Goal: Task Accomplishment & Management: Complete application form

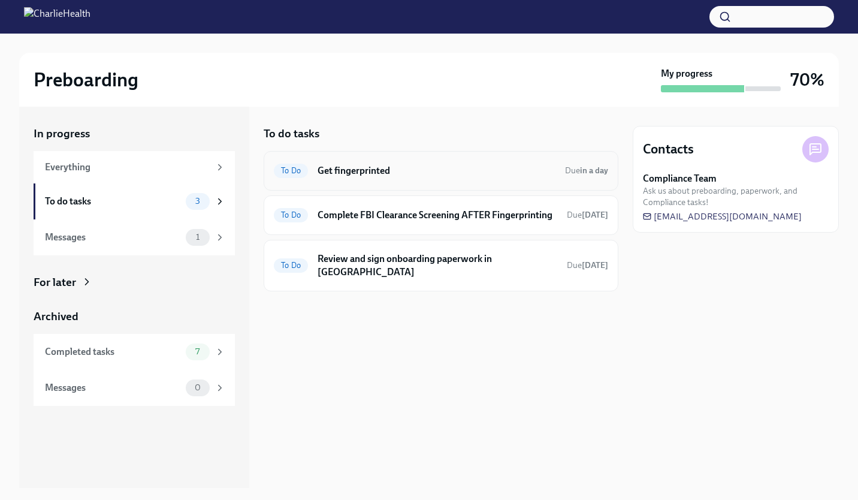
click at [367, 167] on h6 "Get fingerprinted" at bounding box center [437, 170] width 238 height 13
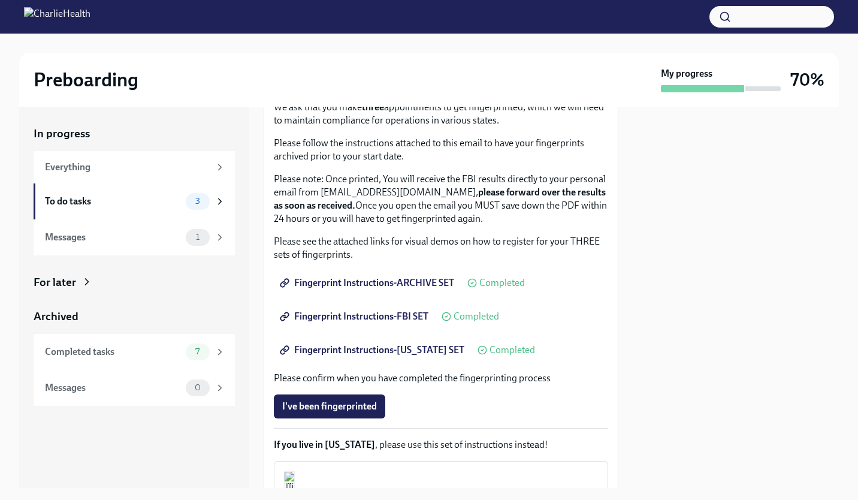
scroll to position [87, 0]
click at [338, 401] on span "I've been fingerprinted" at bounding box center [329, 406] width 95 height 12
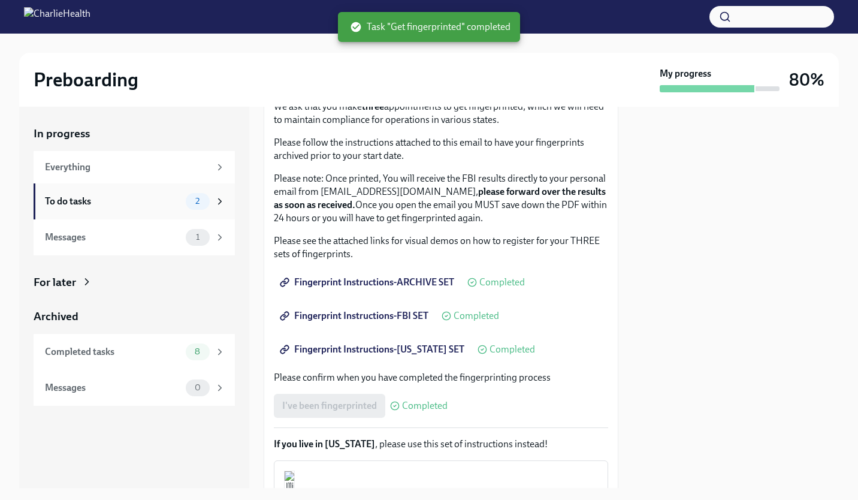
click at [152, 212] on div "To do tasks 2" at bounding box center [134, 201] width 201 height 36
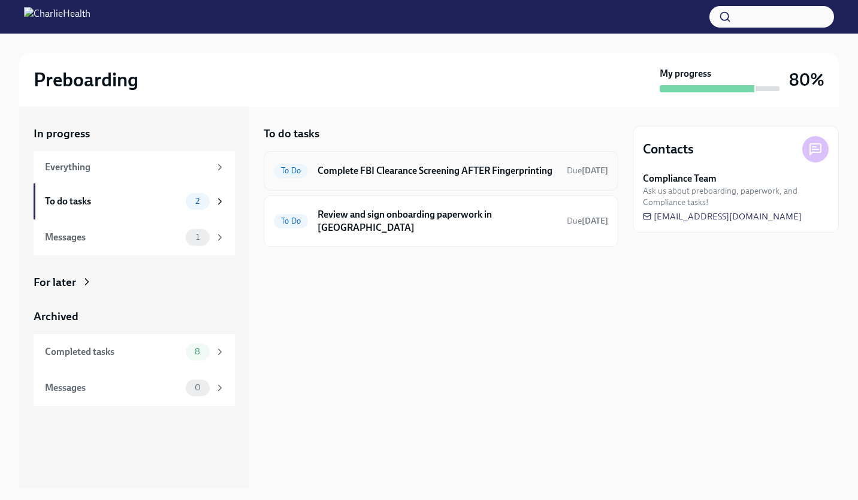
click at [345, 177] on h6 "Complete FBI Clearance Screening AFTER Fingerprinting" at bounding box center [438, 170] width 240 height 13
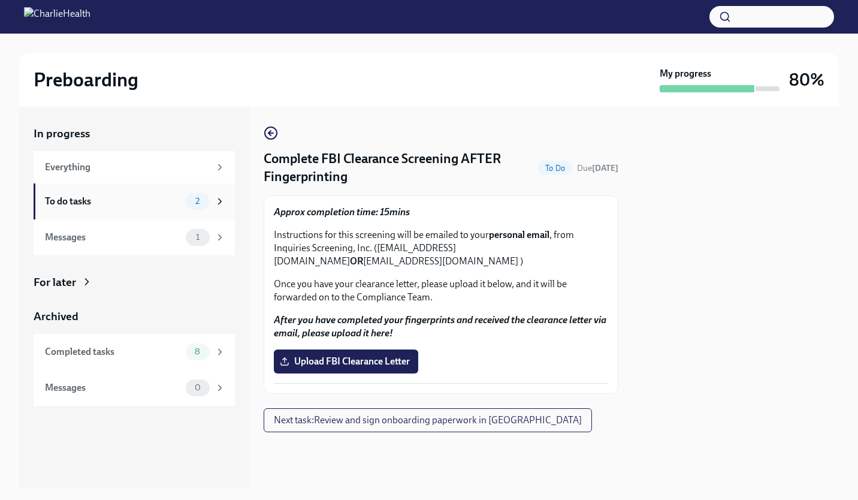
click at [186, 197] on div "2" at bounding box center [206, 201] width 40 height 17
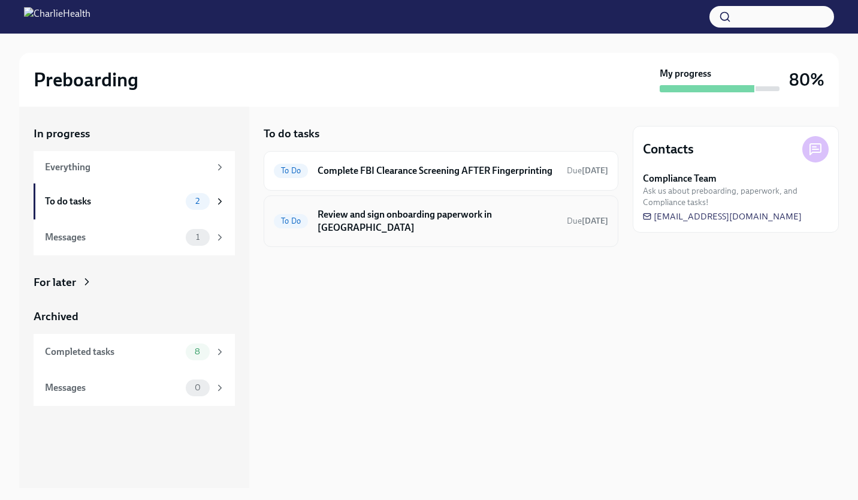
click at [337, 222] on h6 "Review and sign onboarding paperwork in [GEOGRAPHIC_DATA]" at bounding box center [438, 221] width 240 height 26
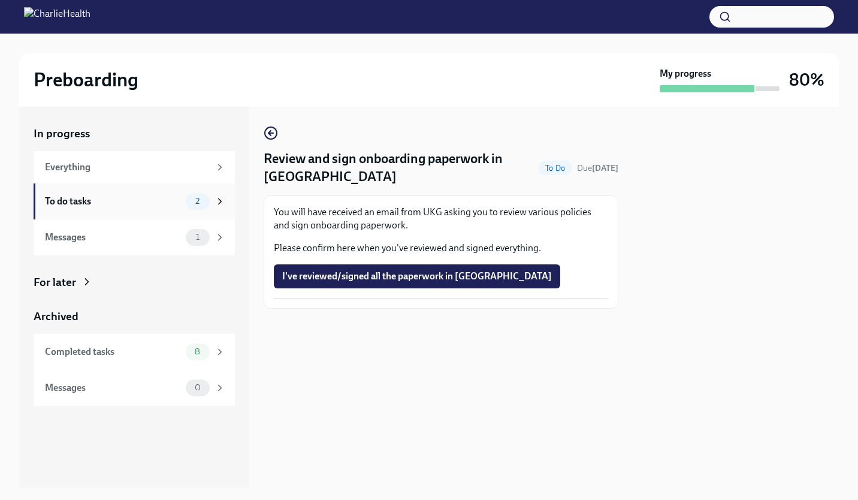
click at [204, 203] on span "2" at bounding box center [197, 201] width 19 height 9
